Goal: Task Accomplishment & Management: Manage account settings

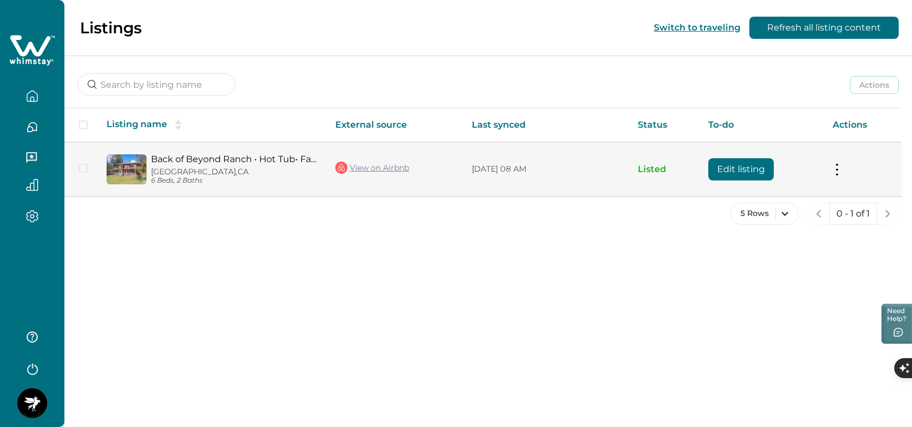
click at [251, 177] on p "6 Beds, 2 Baths" at bounding box center [234, 180] width 166 height 8
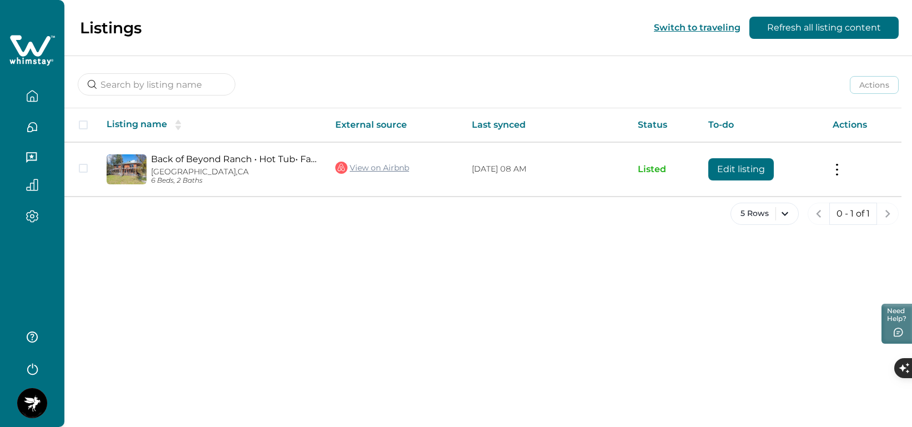
click at [31, 188] on icon "button" at bounding box center [32, 185] width 12 height 12
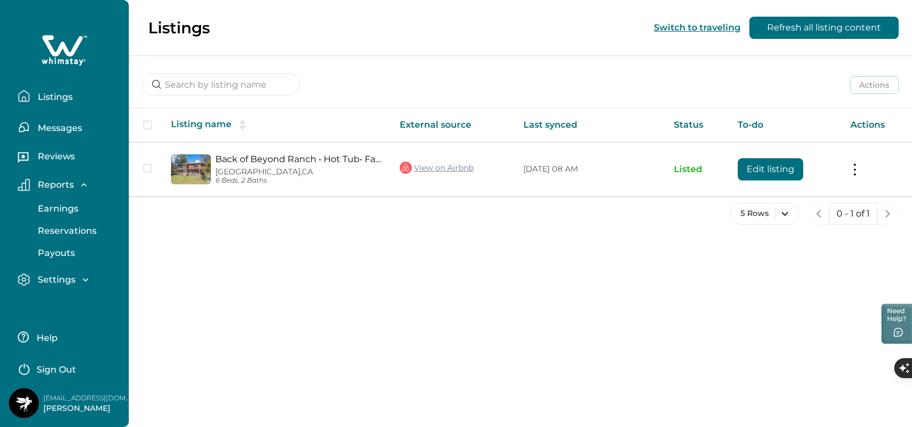
click at [62, 158] on p "Reviews" at bounding box center [54, 156] width 41 height 11
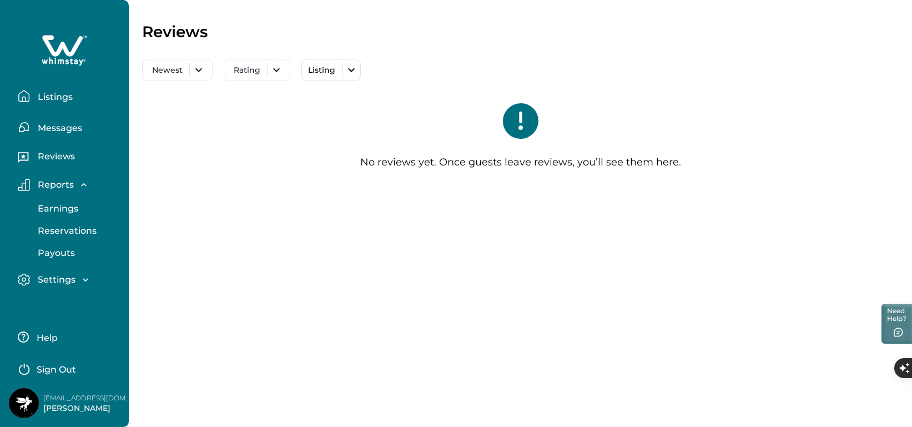
click at [55, 88] on button "Listings" at bounding box center [69, 96] width 102 height 22
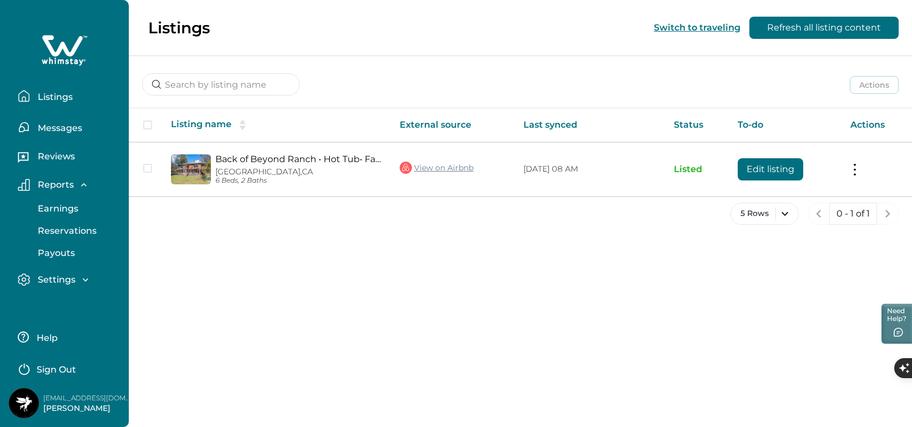
click at [69, 179] on button "Reports" at bounding box center [69, 185] width 102 height 12
click at [69, 179] on p "Reports" at bounding box center [53, 184] width 39 height 11
click at [75, 215] on button "Earnings" at bounding box center [77, 209] width 102 height 22
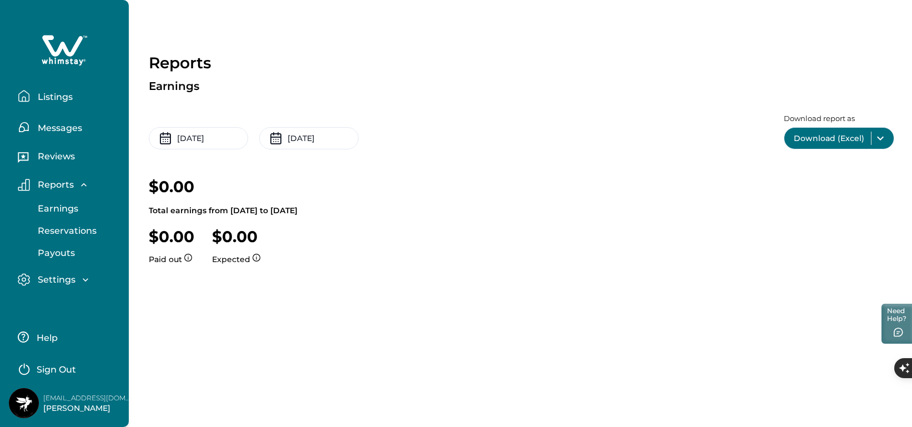
click at [75, 231] on p "Reservations" at bounding box center [65, 230] width 62 height 11
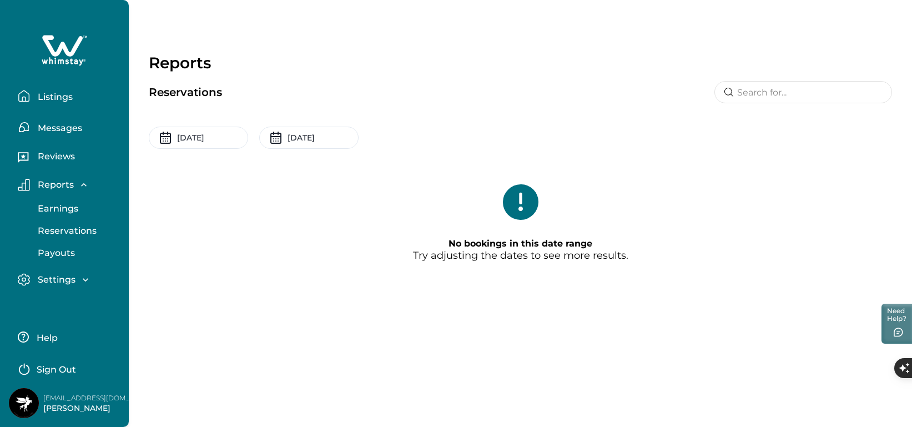
drag, startPoint x: 72, startPoint y: 244, endPoint x: 67, endPoint y: 253, distance: 10.2
click at [67, 253] on button "Payouts" at bounding box center [77, 253] width 102 height 22
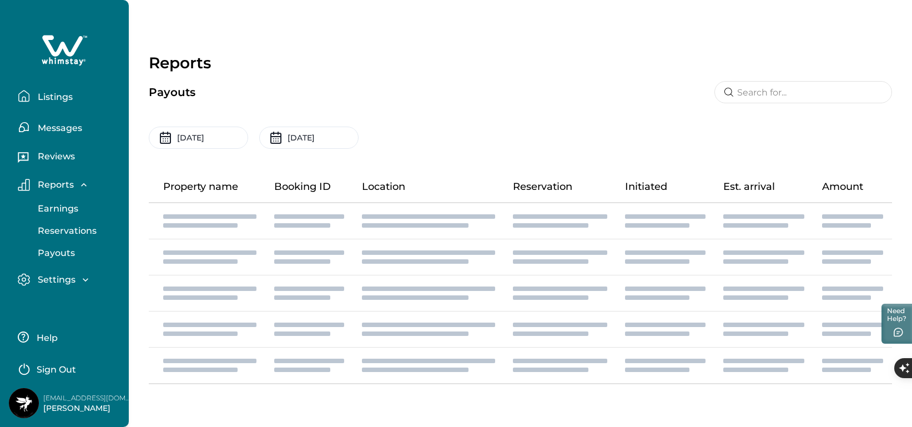
click at [67, 251] on p "Payouts" at bounding box center [54, 252] width 41 height 11
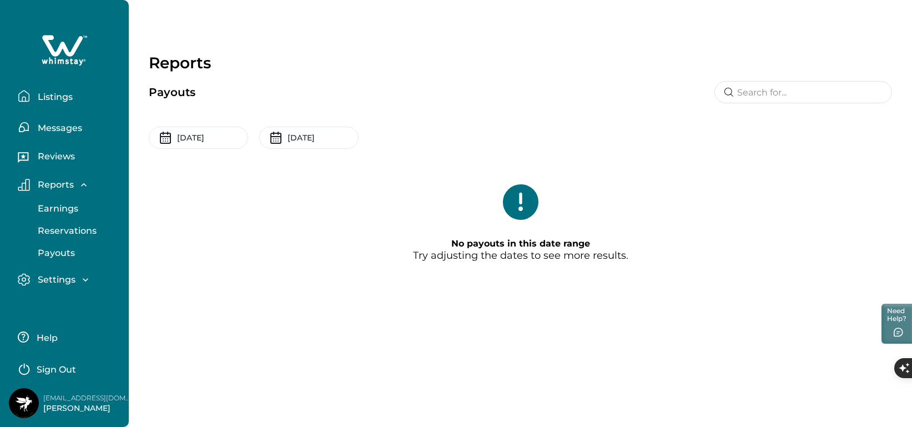
click at [67, 161] on p "Reviews" at bounding box center [54, 156] width 41 height 11
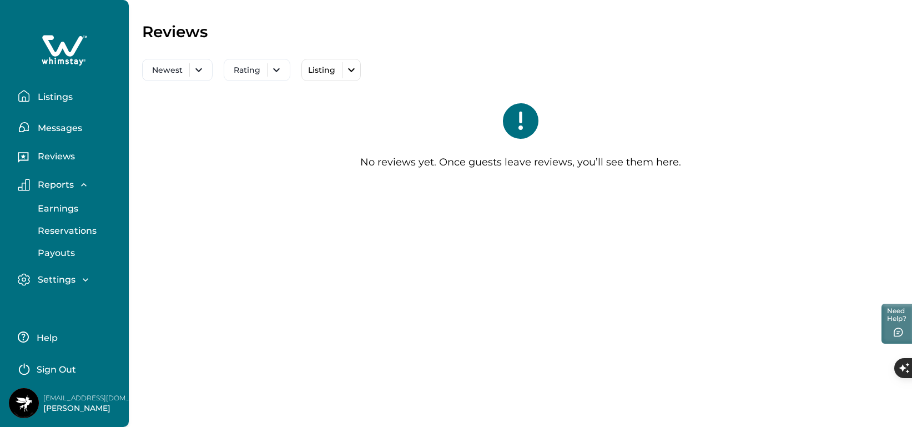
click at [66, 133] on button "Messages" at bounding box center [69, 127] width 102 height 22
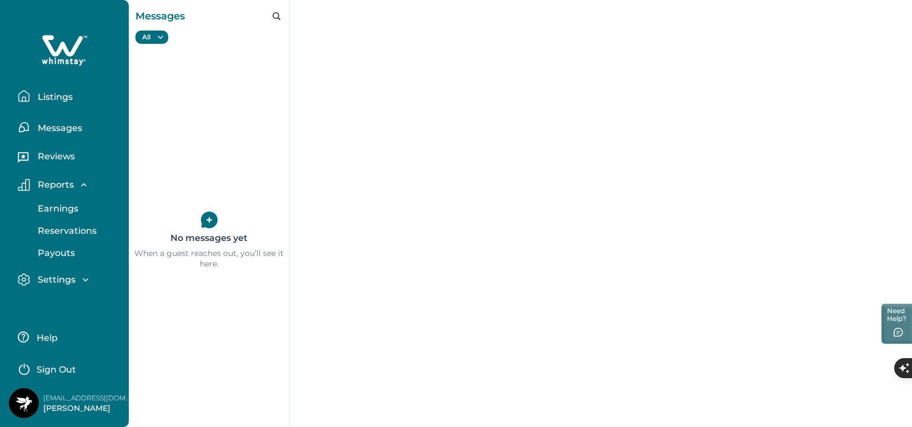
click at [58, 98] on p "Listings" at bounding box center [53, 97] width 38 height 11
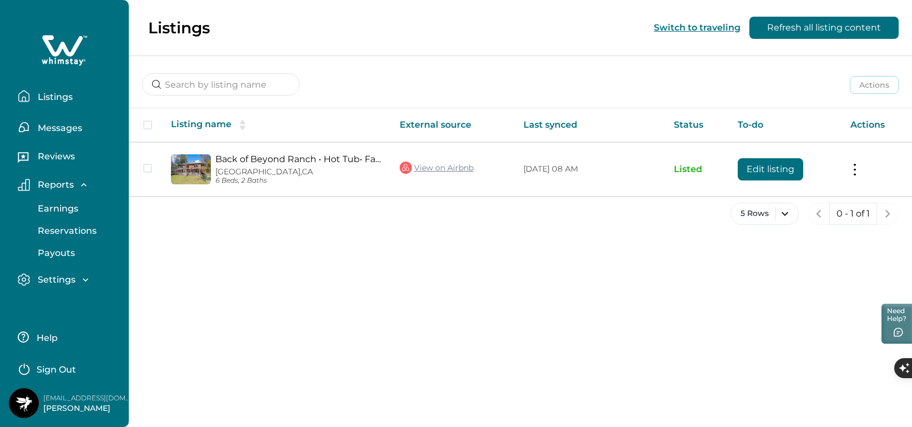
click at [457, 292] on div "Listings Switch to traveling Refresh all listing content Actions Actions Publis…" at bounding box center [520, 213] width 783 height 427
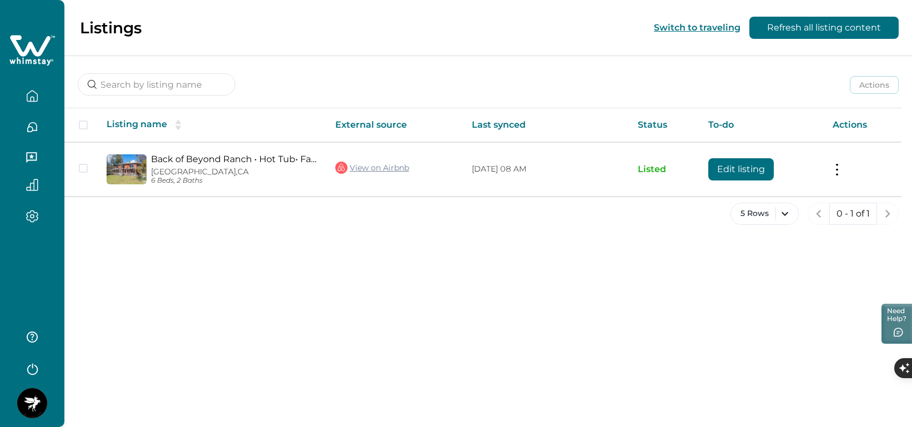
click at [411, 308] on div "Listings Switch to traveling Refresh all listing content Actions Actions Publis…" at bounding box center [487, 213] width 847 height 427
click at [55, 223] on div at bounding box center [32, 120] width 64 height 241
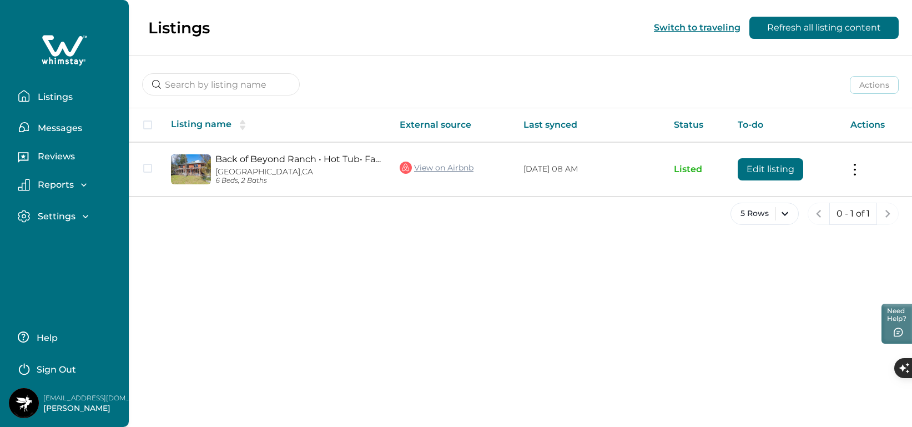
click at [50, 223] on div "Settings" at bounding box center [69, 219] width 102 height 19
click at [51, 221] on p "Settings" at bounding box center [54, 216] width 41 height 11
click at [50, 211] on p "Settings" at bounding box center [54, 216] width 41 height 11
click at [72, 247] on button "Profile details" at bounding box center [77, 240] width 102 height 22
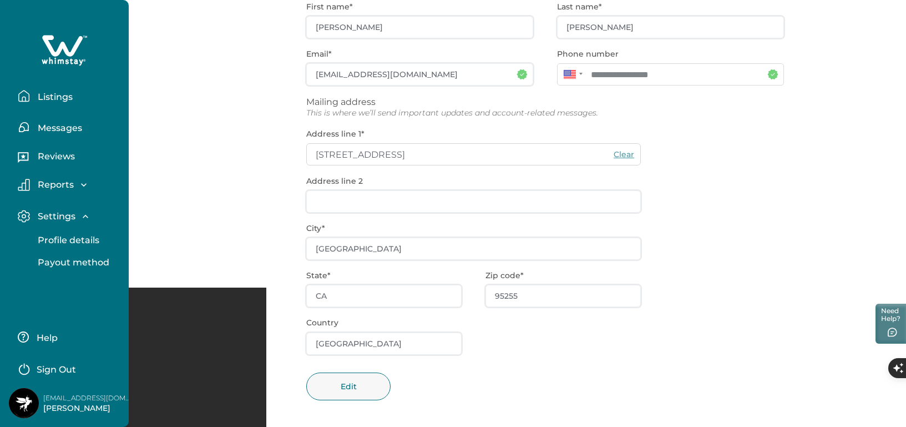
scroll to position [142, 0]
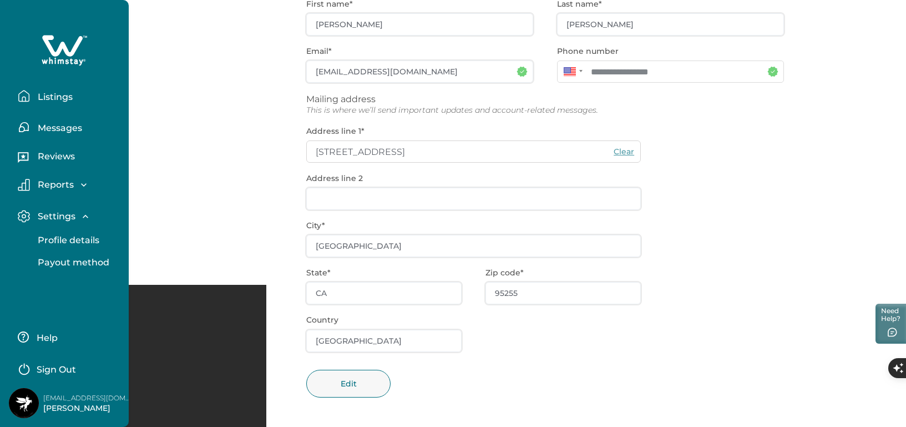
drag, startPoint x: 59, startPoint y: 130, endPoint x: 58, endPoint y: 116, distance: 14.4
click at [59, 130] on p "Messages" at bounding box center [58, 128] width 48 height 11
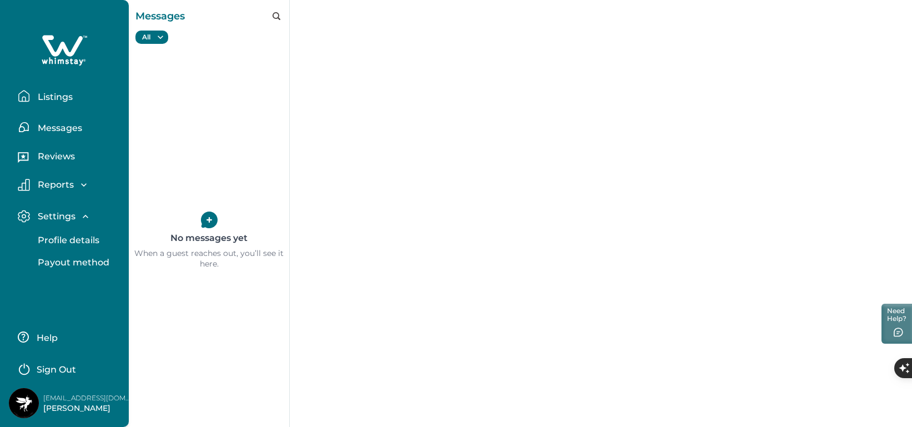
click at [58, 103] on button "Listings" at bounding box center [69, 96] width 102 height 22
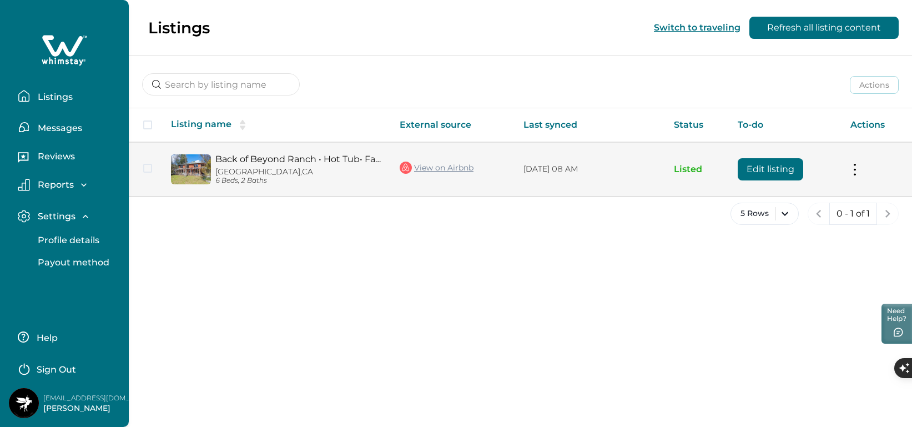
click at [250, 155] on link "Back of Beyond Ranch • Hot Tub• Family Fun+QR Game" at bounding box center [298, 159] width 166 height 11
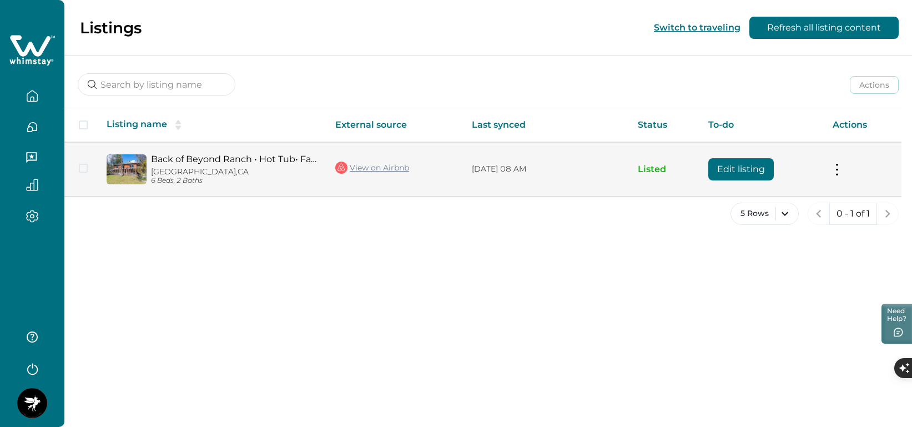
click at [726, 161] on button "Edit listing" at bounding box center [740, 169] width 65 height 22
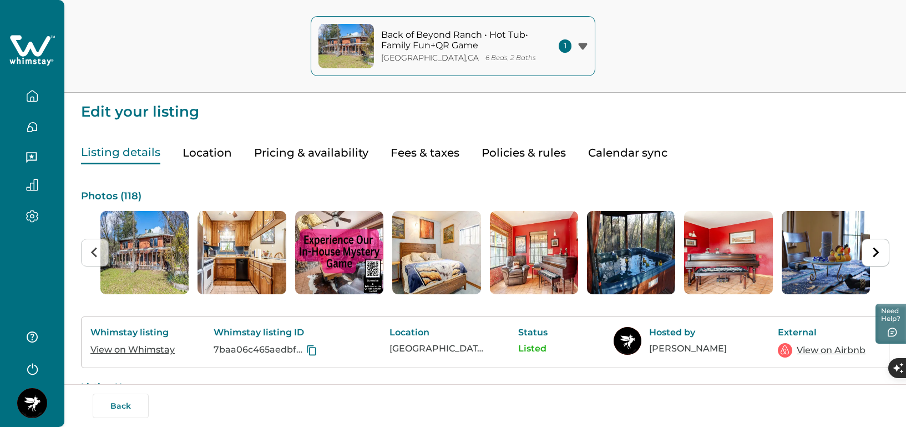
click at [621, 152] on button "Calendar sync" at bounding box center [627, 153] width 79 height 23
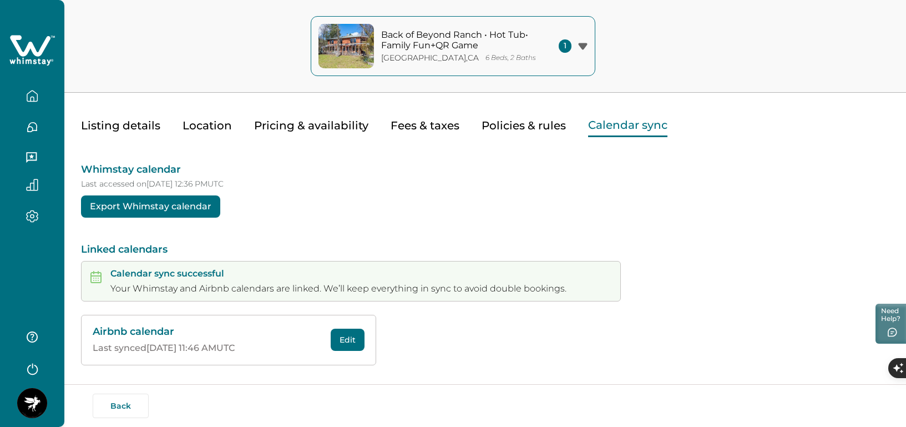
scroll to position [28, 0]
click at [174, 206] on button "Export Whimstay calendar" at bounding box center [150, 206] width 139 height 22
click at [521, 118] on button "Policies & rules" at bounding box center [524, 125] width 84 height 23
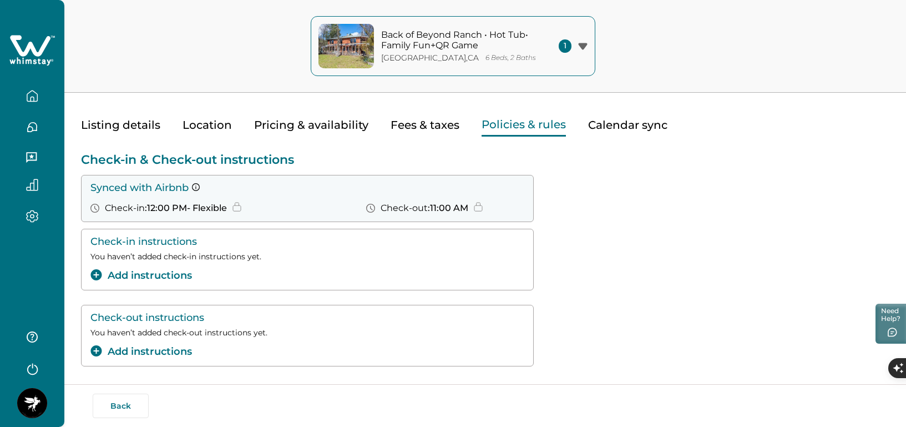
click at [655, 124] on button "Calendar sync" at bounding box center [627, 125] width 79 height 23
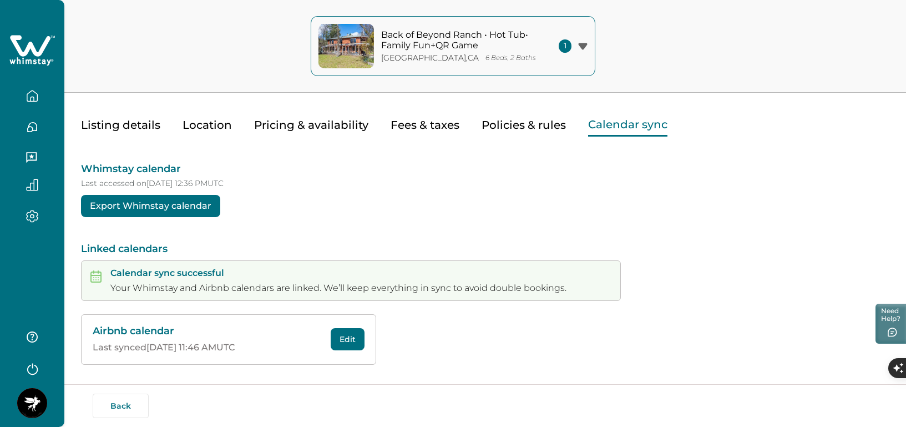
drag, startPoint x: 230, startPoint y: 12, endPoint x: 219, endPoint y: -6, distance: 21.4
click at [219, 0] on html "Skip to Content Back of Beyond Ranch • Hot Tub• Family Fun+QR Game West Point ,…" at bounding box center [453, 407] width 906 height 871
